Goal: Information Seeking & Learning: Understand process/instructions

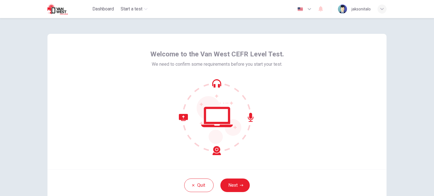
scroll to position [39, 0]
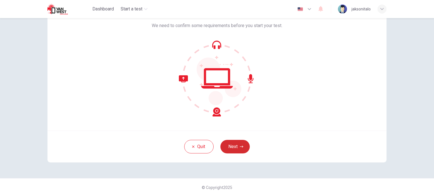
click at [232, 143] on button "Next" at bounding box center [234, 147] width 29 height 14
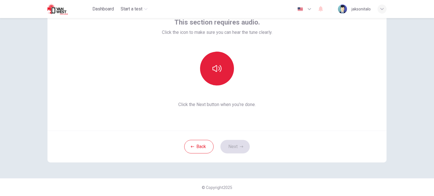
click at [225, 72] on button "button" at bounding box center [217, 69] width 34 height 34
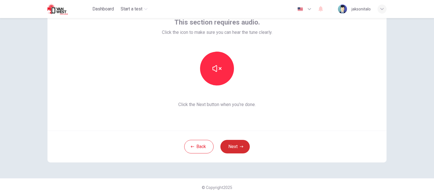
click at [238, 148] on button "Next" at bounding box center [234, 147] width 29 height 14
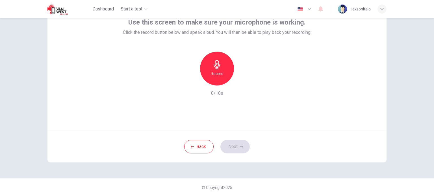
click at [211, 71] on h6 "Record" at bounding box center [217, 73] width 13 height 7
click at [218, 76] on h6 "Stop" at bounding box center [217, 73] width 8 height 7
click at [229, 148] on button "Next" at bounding box center [234, 147] width 29 height 14
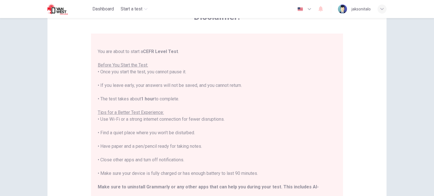
scroll to position [54, 0]
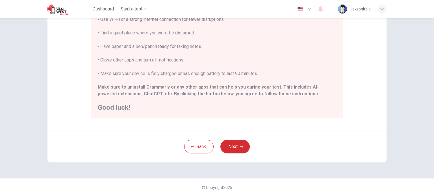
click at [235, 146] on button "Next" at bounding box center [234, 147] width 29 height 14
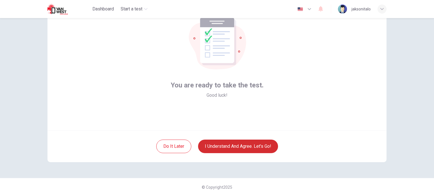
scroll to position [39, 0]
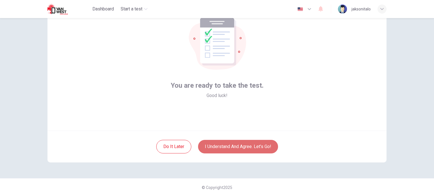
click at [223, 145] on button "I understand and agree. Let’s go!" at bounding box center [238, 147] width 80 height 14
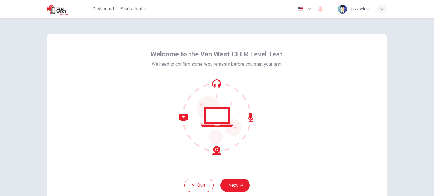
scroll to position [39, 0]
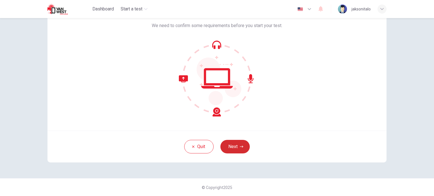
click at [237, 142] on button "Next" at bounding box center [234, 147] width 29 height 14
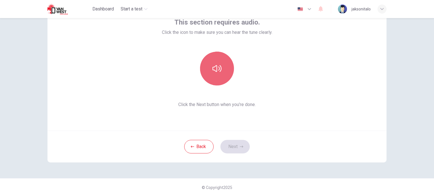
click at [218, 74] on button "button" at bounding box center [217, 69] width 34 height 34
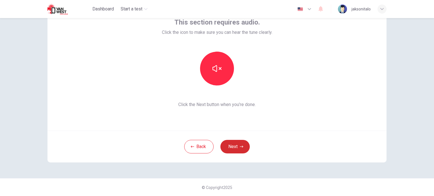
click at [237, 146] on button "Next" at bounding box center [234, 147] width 29 height 14
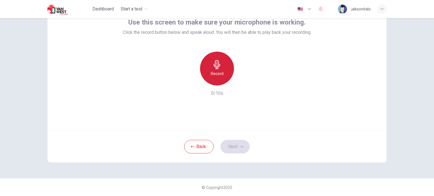
click at [215, 76] on h6 "Record" at bounding box center [217, 73] width 13 height 7
click at [218, 68] on icon "button" at bounding box center [216, 64] width 9 height 9
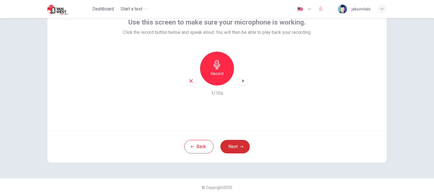
click at [240, 147] on icon "button" at bounding box center [241, 146] width 3 height 3
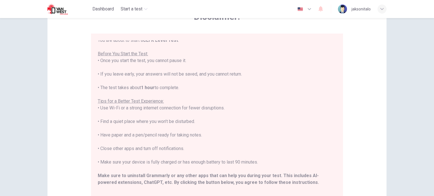
scroll to position [54, 0]
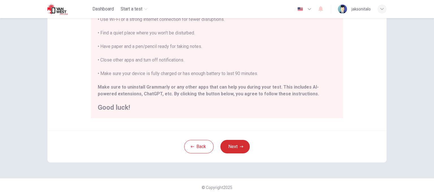
click at [234, 144] on button "Next" at bounding box center [234, 147] width 29 height 14
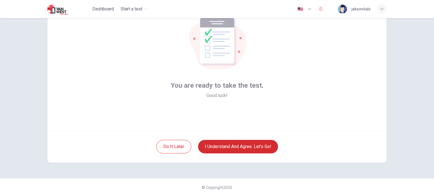
click at [229, 144] on button "I understand and agree. Let’s go!" at bounding box center [238, 147] width 80 height 14
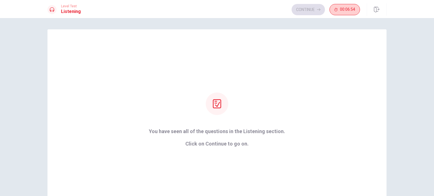
click at [345, 9] on span "00:06:54" at bounding box center [347, 9] width 15 height 5
click at [359, 11] on icon "button" at bounding box center [362, 14] width 6 height 7
click at [383, 12] on button "button" at bounding box center [376, 9] width 20 height 12
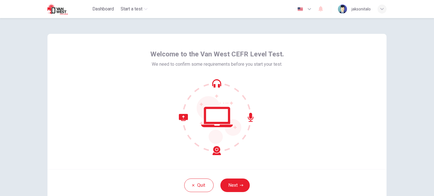
click at [381, 6] on div "button" at bounding box center [381, 9] width 9 height 9
